Goal: Check status

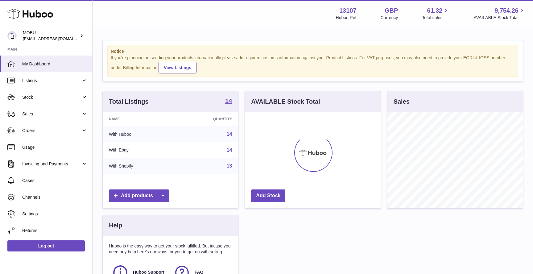
scroll to position [96, 135]
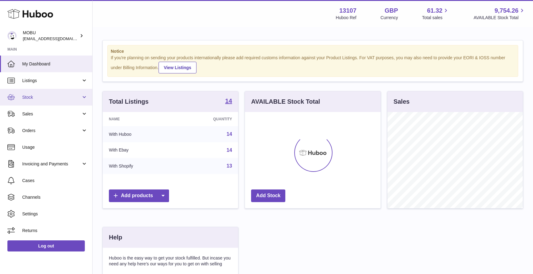
click at [60, 97] on span "Stock" at bounding box center [51, 97] width 59 height 6
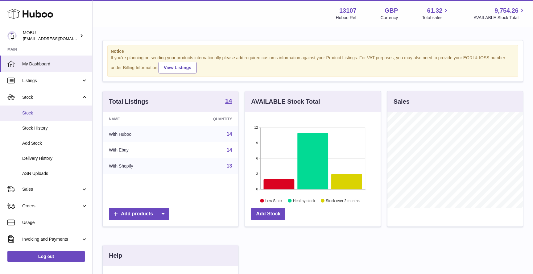
click at [56, 114] on span "Stock" at bounding box center [54, 113] width 65 height 6
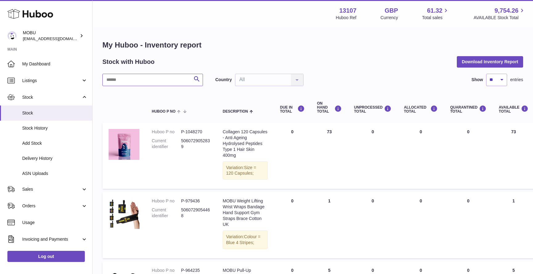
click at [175, 81] on input "text" at bounding box center [152, 80] width 101 height 12
type input "**"
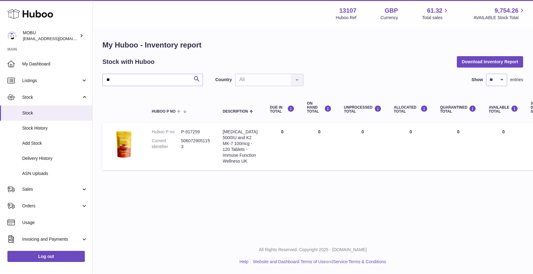
click at [273, 152] on td "DUE IN Total 0" at bounding box center [282, 146] width 37 height 47
click at [322, 41] on h1 "My Huboo - Inventory report" at bounding box center [312, 45] width 421 height 10
